Goal: Use online tool/utility: Utilize a website feature to perform a specific function

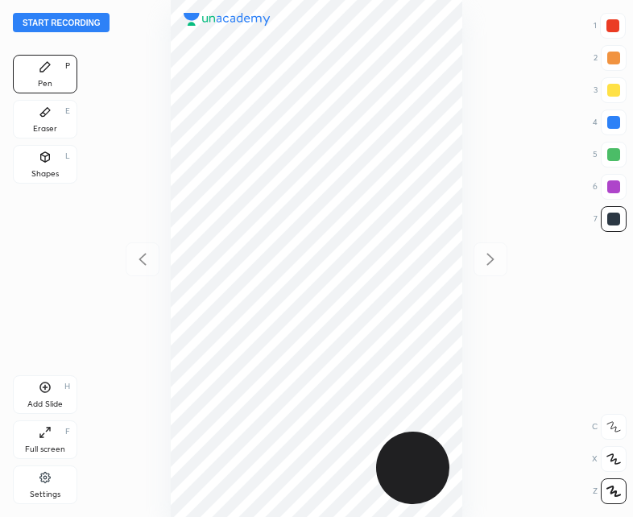
scroll to position [517, 375]
click at [50, 22] on button "Start recording" at bounding box center [61, 22] width 97 height 19
click at [48, 400] on div "Add Slide" at bounding box center [44, 404] width 35 height 8
click at [609, 23] on div at bounding box center [612, 25] width 13 height 13
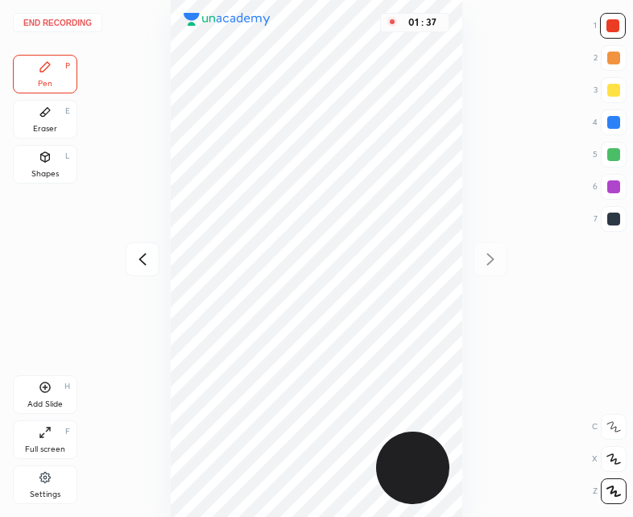
click at [138, 263] on icon at bounding box center [142, 259] width 19 height 19
click at [486, 257] on icon at bounding box center [490, 259] width 19 height 19
click at [137, 265] on icon at bounding box center [142, 259] width 19 height 19
click at [486, 256] on icon at bounding box center [490, 259] width 19 height 19
click at [613, 224] on div at bounding box center [613, 219] width 13 height 13
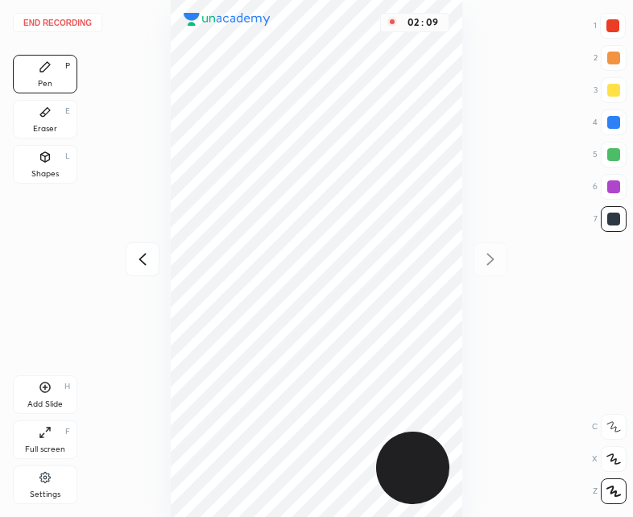
click at [52, 382] on div "Add Slide H" at bounding box center [45, 394] width 64 height 39
click at [152, 249] on div at bounding box center [143, 259] width 34 height 34
click at [498, 253] on icon at bounding box center [490, 259] width 19 height 19
click at [58, 171] on div "Shapes" at bounding box center [44, 174] width 27 height 8
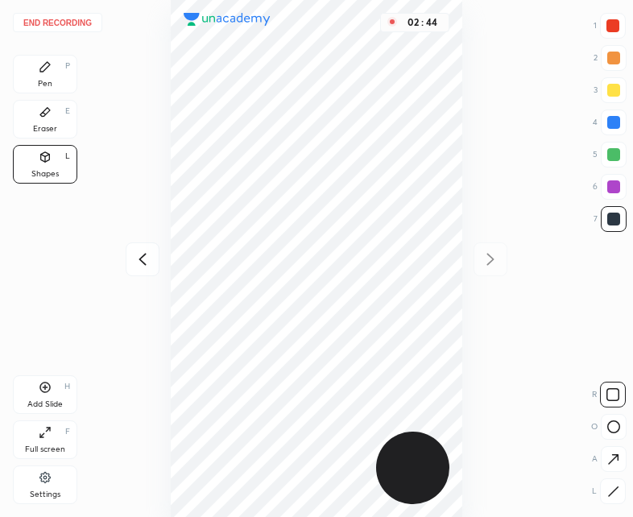
click at [56, 90] on div "Pen P" at bounding box center [45, 74] width 64 height 39
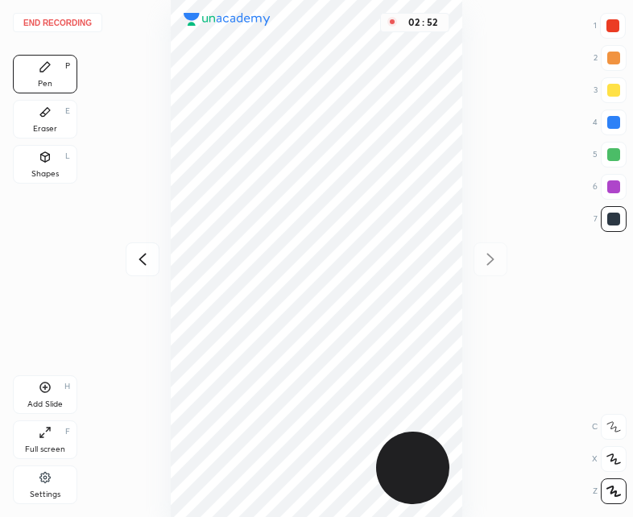
click at [136, 261] on icon at bounding box center [142, 259] width 19 height 19
click at [63, 20] on button "End recording" at bounding box center [57, 22] width 89 height 19
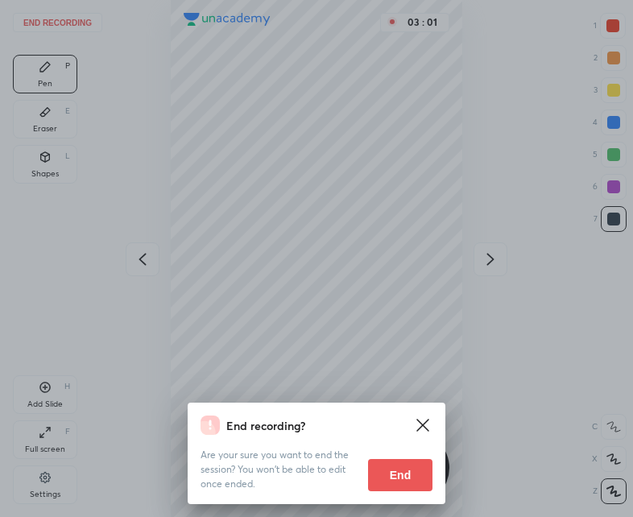
click at [409, 473] on button "End" at bounding box center [400, 475] width 64 height 32
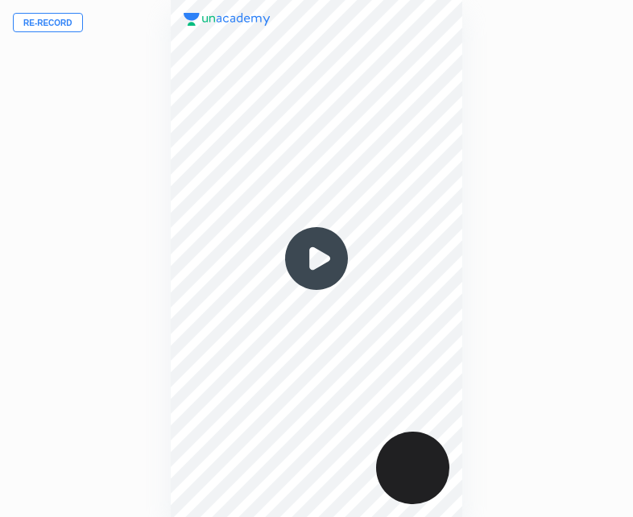
click at [307, 250] on img at bounding box center [316, 258] width 77 height 77
